Goal: Task Accomplishment & Management: Manage account settings

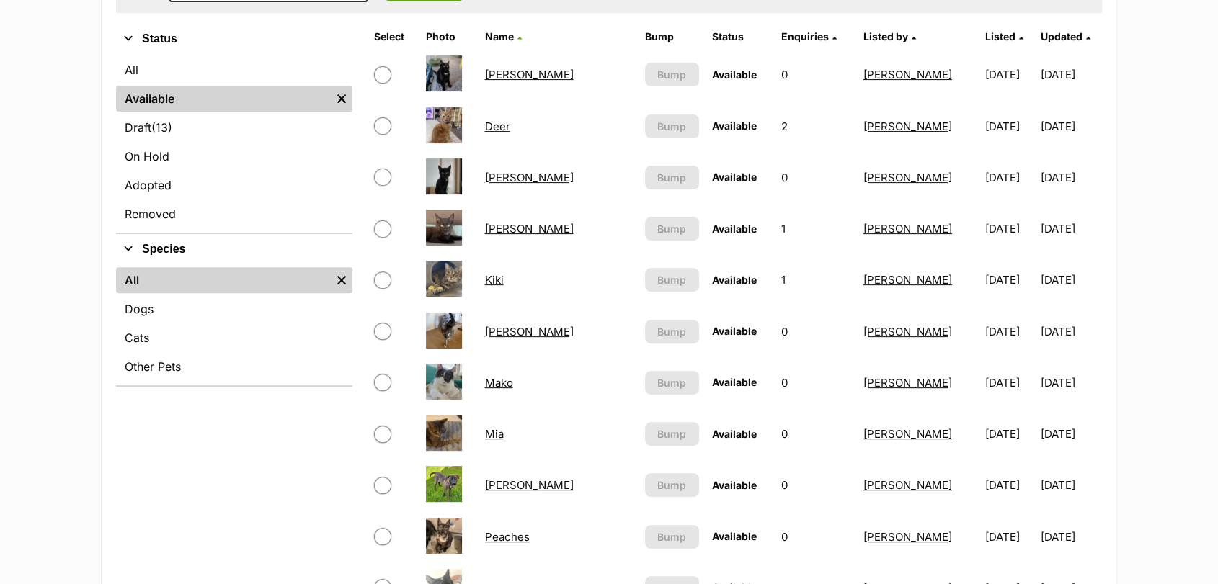
scroll to position [447, 0]
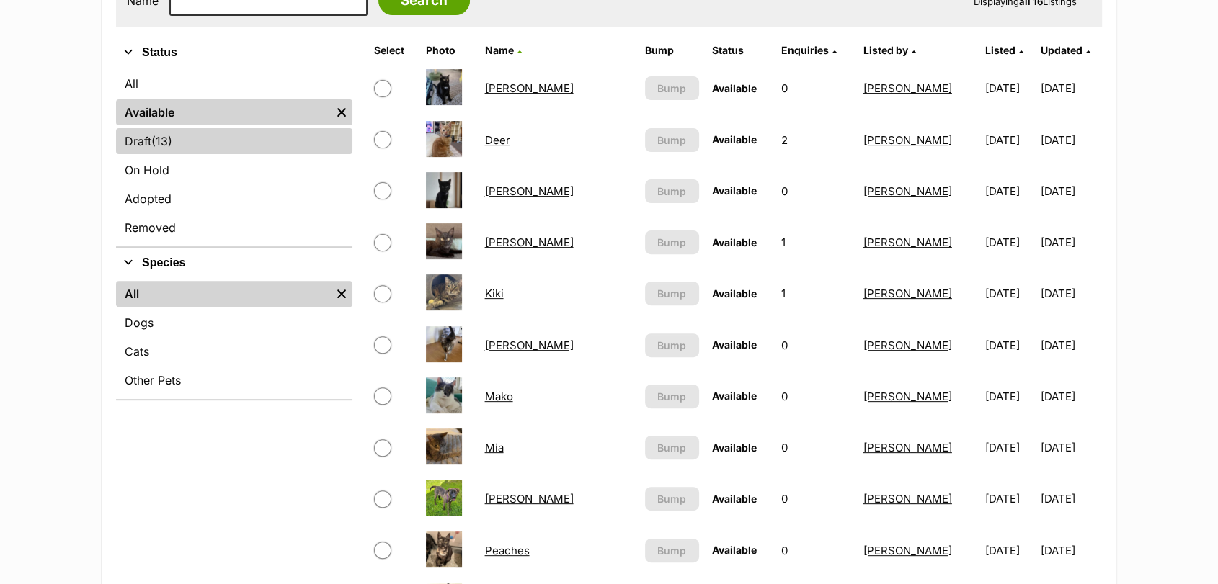
drag, startPoint x: 341, startPoint y: 184, endPoint x: 305, endPoint y: 144, distance: 53.1
click at [305, 144] on ul "All Available Remove filter Draft (13) Items On Hold Adopted Removed" at bounding box center [234, 157] width 236 height 179
click at [305, 144] on link "Draft (13) Items" at bounding box center [234, 141] width 236 height 26
drag, startPoint x: 305, startPoint y: 144, endPoint x: 458, endPoint y: 183, distance: 157.6
click at [458, 183] on div "Refine your search Status All Available Remove filter Draft (13) Items On Hold …" at bounding box center [609, 528] width 986 height 983
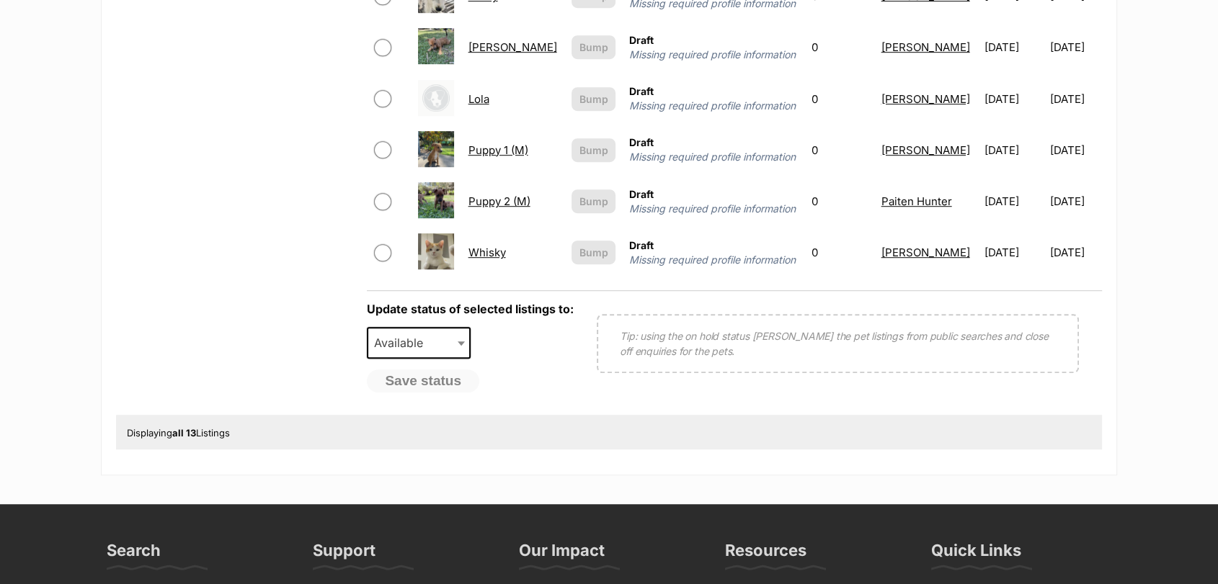
drag, startPoint x: 1222, startPoint y: 150, endPoint x: 1228, endPoint y: 383, distance: 232.8
click at [1217, 383] on html "Skip to main content Log in to favourite this pet Log in Or sign up Search PetR…" at bounding box center [609, 171] width 1218 height 2140
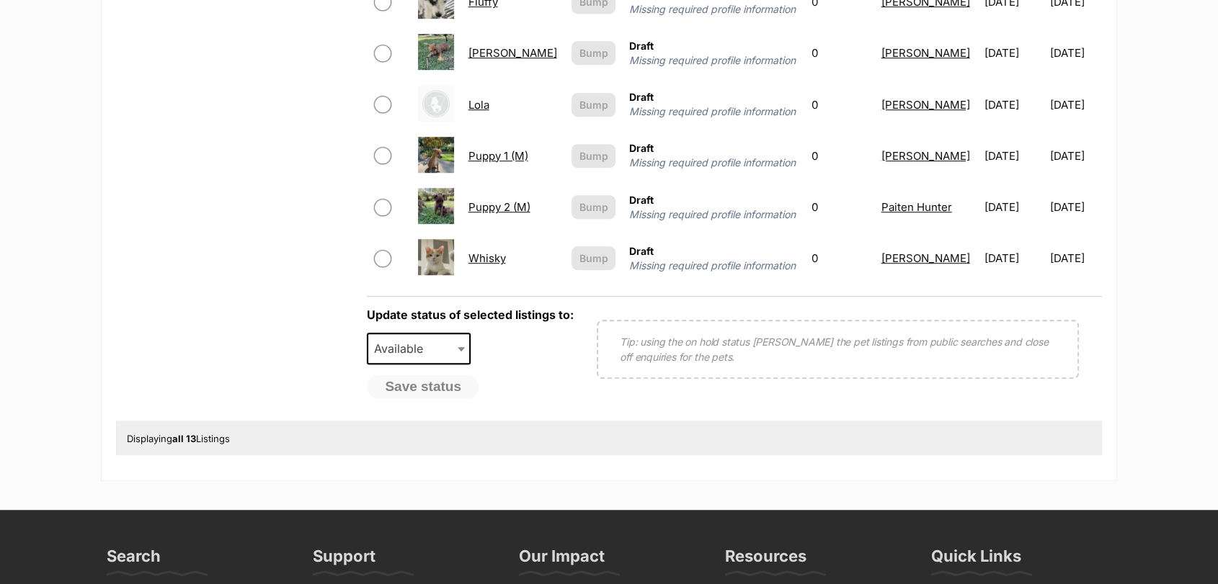
click at [486, 265] on link "Whisky" at bounding box center [486, 258] width 37 height 14
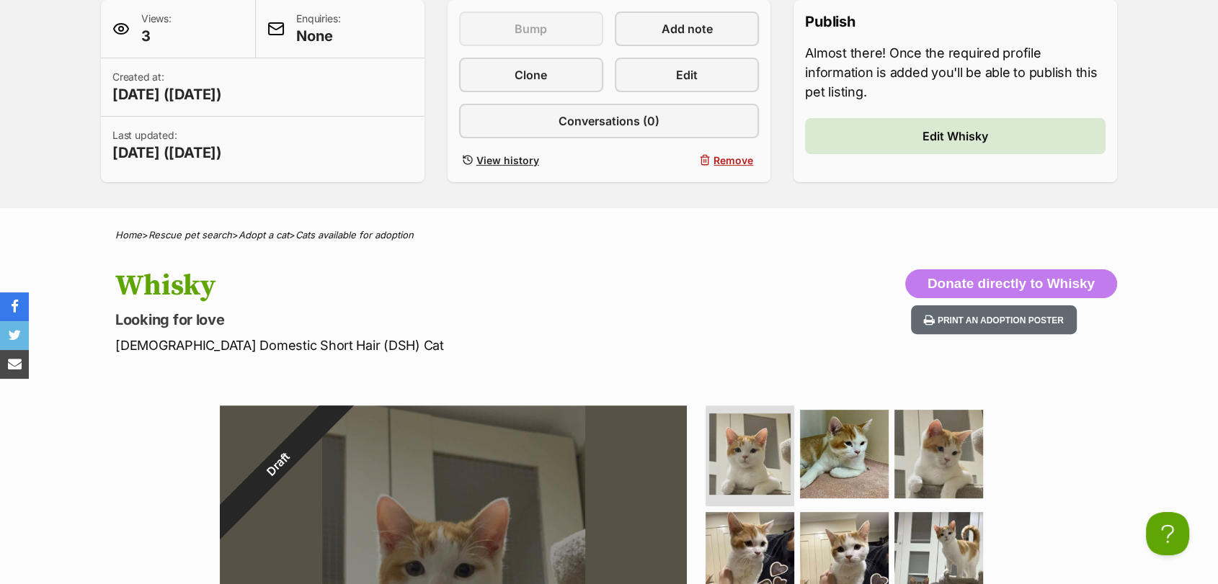
scroll to position [334, 0]
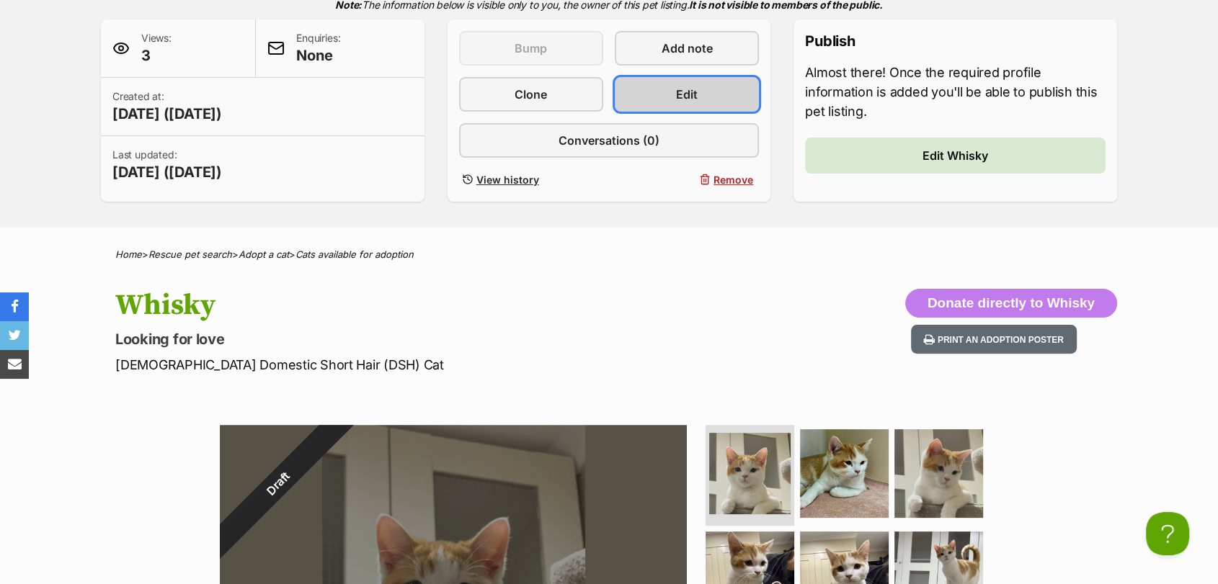
click at [703, 105] on link "Edit" at bounding box center [687, 94] width 144 height 35
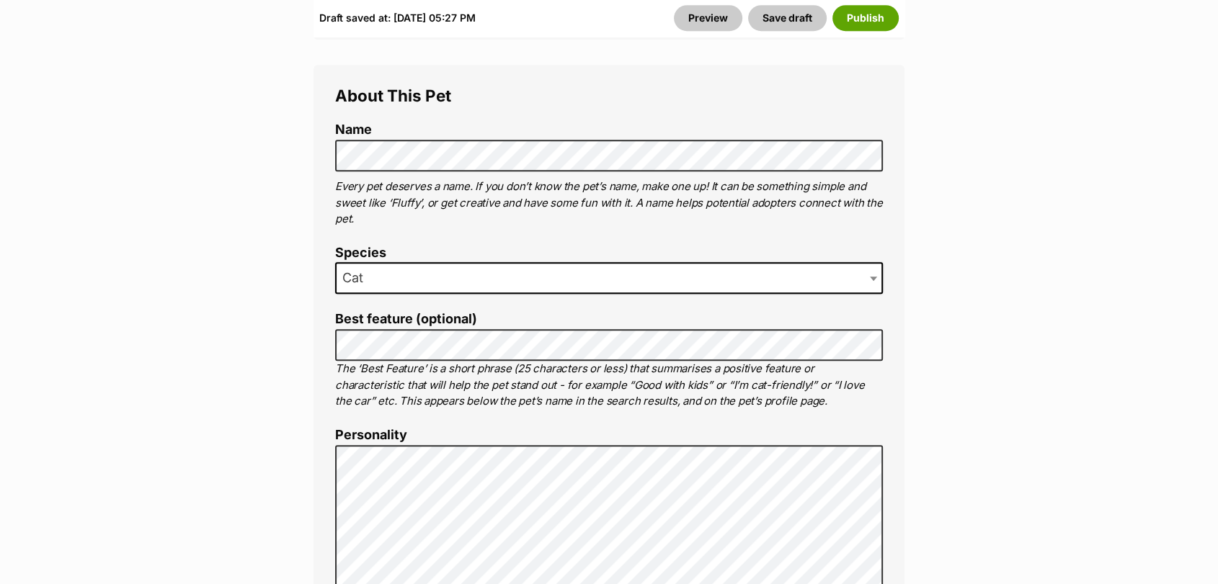
scroll to position [828, 0]
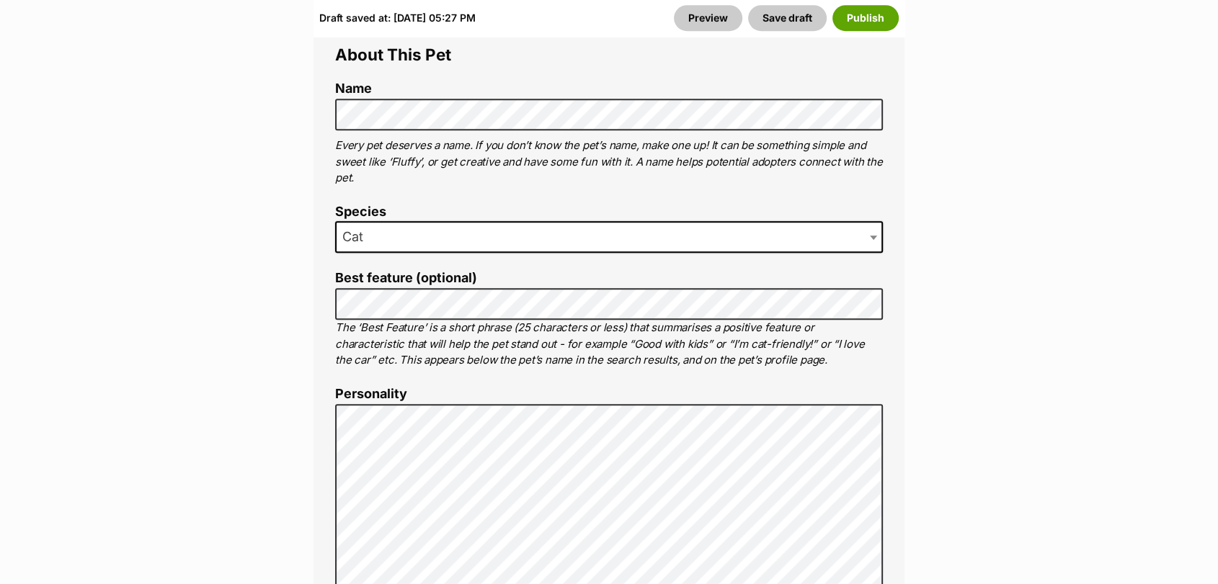
drag, startPoint x: 1223, startPoint y: 47, endPoint x: 1228, endPoint y: 112, distance: 65.1
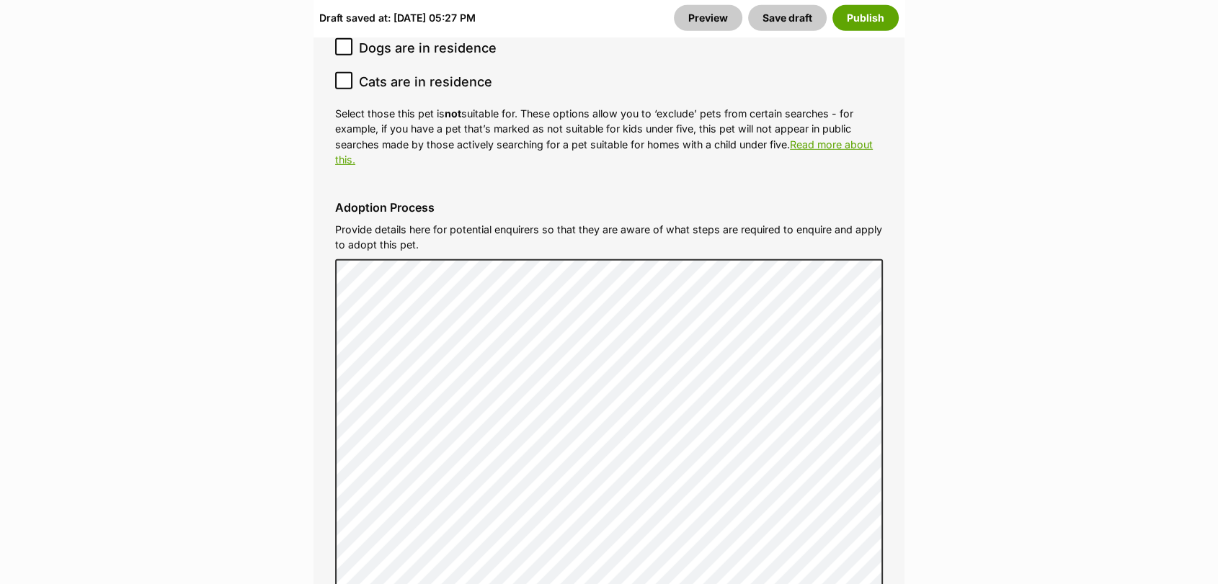
scroll to position [4645, 0]
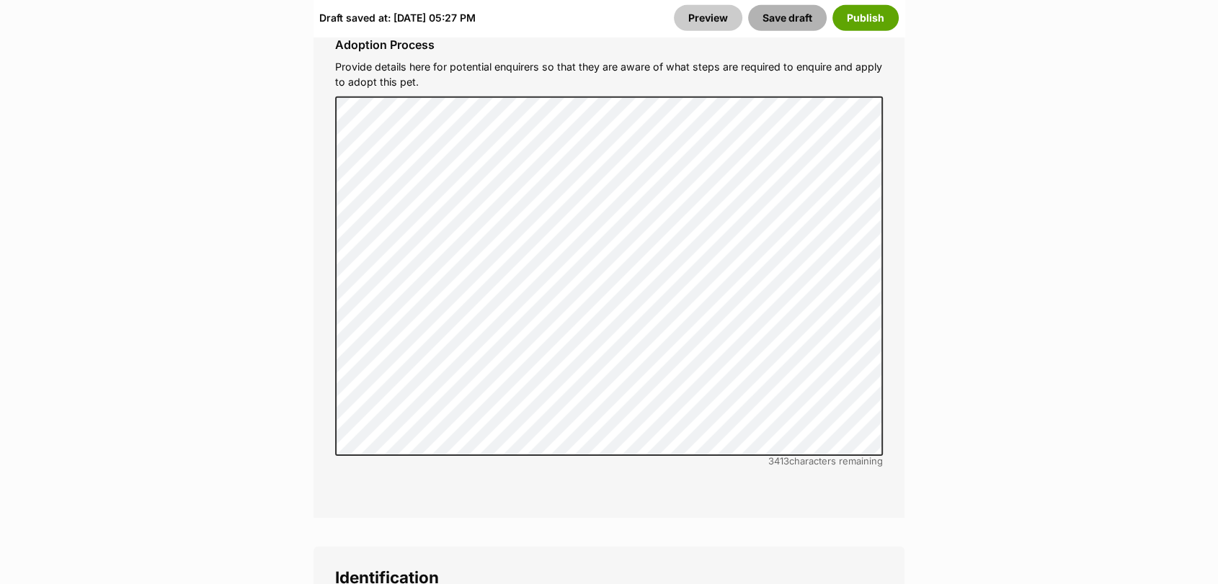
click at [779, 5] on button "Save draft" at bounding box center [787, 18] width 79 height 26
